Goal: Navigation & Orientation: Find specific page/section

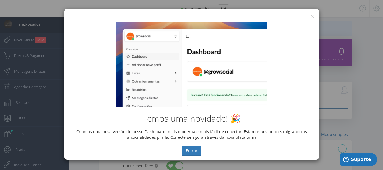
click at [311, 19] on div "Temos uma novidade! 🎉 Criamos uma nova versão do nosso Dashboard, mais moderna …" at bounding box center [191, 88] width 255 height 142
click at [314, 18] on div "Temos uma novidade! 🎉 Criamos uma nova versão do nosso Dashboard, mais moderna …" at bounding box center [191, 88] width 255 height 142
click at [313, 15] on button "×" at bounding box center [313, 17] width 4 height 8
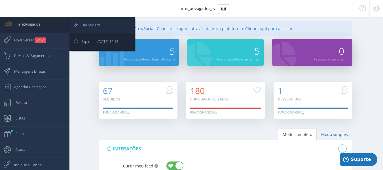
click at [107, 28] on link "Dashboard" at bounding box center [102, 26] width 64 height 16
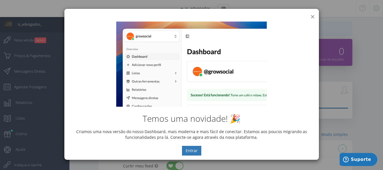
click at [313, 16] on button "×" at bounding box center [313, 17] width 4 height 8
